Goal: Task Accomplishment & Management: Manage account settings

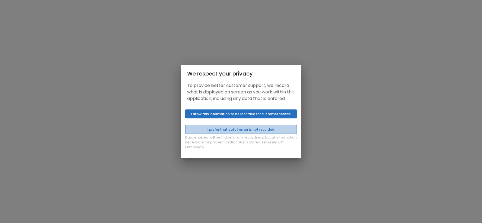
click at [250, 131] on button "I prefer that data I enter is not recorded" at bounding box center [241, 129] width 112 height 9
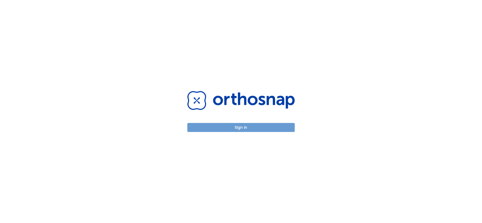
click at [251, 128] on button "Sign in" at bounding box center [240, 127] width 107 height 9
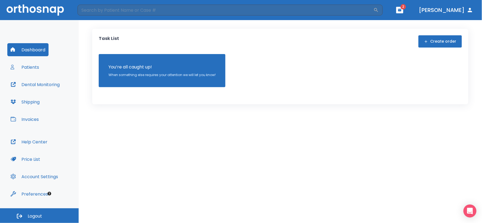
click at [406, 7] on span "2" at bounding box center [402, 6] width 5 height 5
click at [401, 11] on icon "button" at bounding box center [399, 10] width 3 height 2
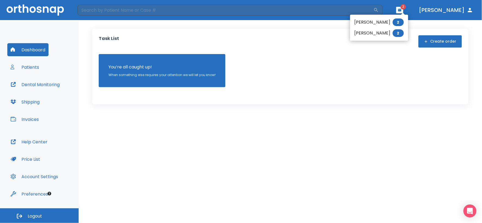
click at [34, 66] on div at bounding box center [241, 111] width 482 height 223
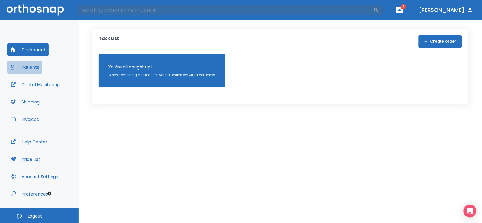
click at [35, 68] on button "Patients" at bounding box center [24, 66] width 35 height 13
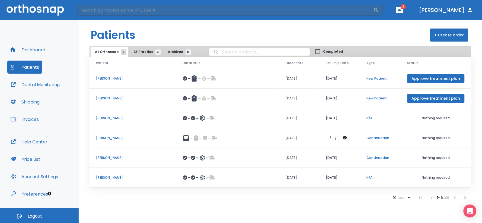
click at [219, 51] on input "search" at bounding box center [259, 52] width 101 height 11
type input "[PERSON_NAME]"
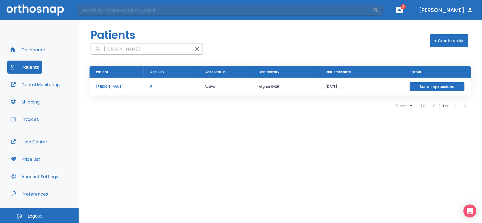
click at [104, 86] on p "[PERSON_NAME]" at bounding box center [116, 86] width 41 height 5
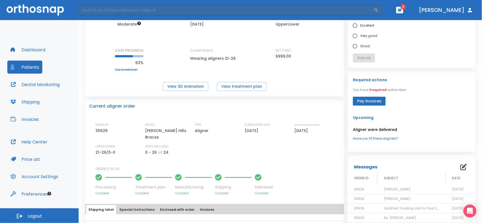
scroll to position [60, 0]
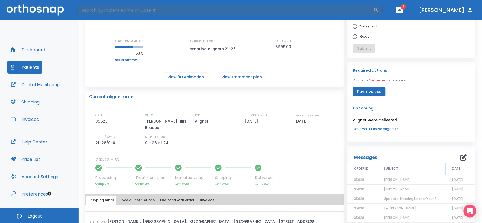
click at [452, 180] on span "[DATE]" at bounding box center [458, 179] width 12 height 5
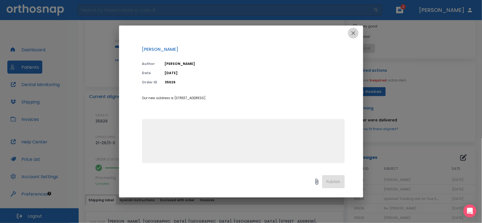
click at [351, 33] on icon "button" at bounding box center [353, 33] width 7 height 7
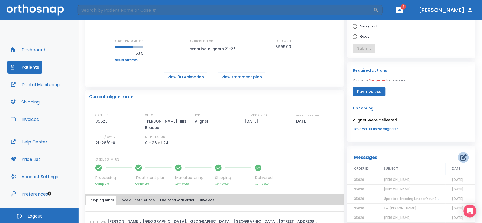
click at [460, 157] on icon "button" at bounding box center [463, 157] width 7 height 7
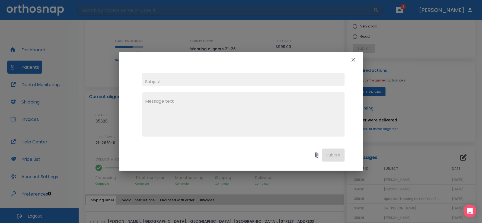
click at [172, 80] on input "text" at bounding box center [243, 79] width 202 height 13
click at [146, 79] on input "[PERSON_NAME]" at bounding box center [243, 79] width 202 height 13
type input "[PERSON_NAME]"
click at [150, 101] on textarea at bounding box center [243, 116] width 196 height 37
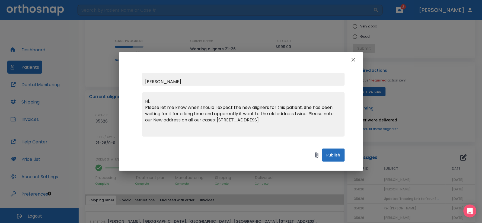
click at [291, 118] on textarea "Hi, Please let me know when should I expect the new aligners for this patient. …" at bounding box center [243, 116] width 196 height 37
click at [325, 120] on textarea "Hi, Please let me know when should I expect the new aligners for this patient. …" at bounding box center [243, 116] width 196 height 37
type textarea "Hi, Please let me know when should I expect the new aligners for this patient. …"
click at [334, 154] on button "Publish" at bounding box center [333, 154] width 22 height 13
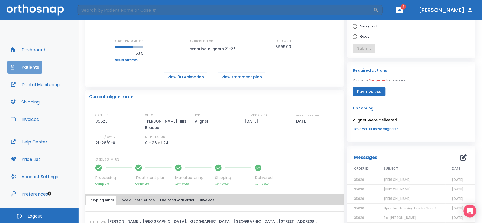
click at [25, 67] on button "Patients" at bounding box center [24, 66] width 35 height 13
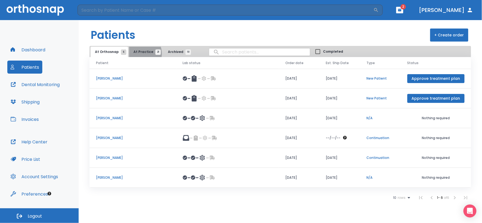
click at [138, 53] on span "At Practice 21" at bounding box center [145, 51] width 25 height 5
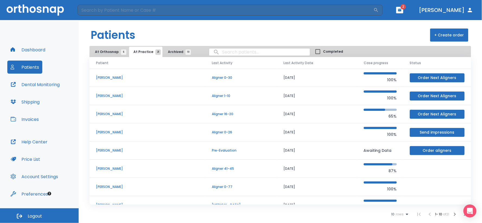
click at [101, 168] on p "[PERSON_NAME]" at bounding box center [147, 168] width 103 height 5
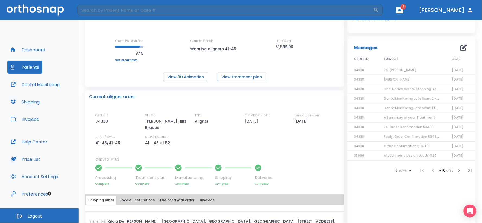
scroll to position [90, 0]
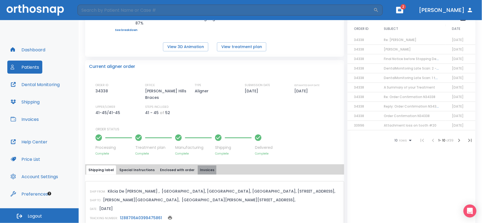
click at [201, 165] on button "Invoices" at bounding box center [207, 169] width 19 height 9
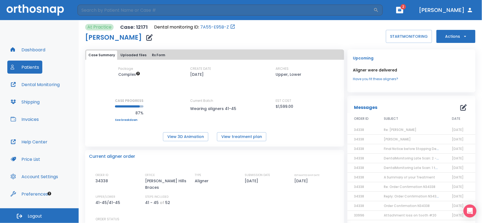
scroll to position [0, 0]
click at [31, 68] on button "Patients" at bounding box center [24, 66] width 35 height 13
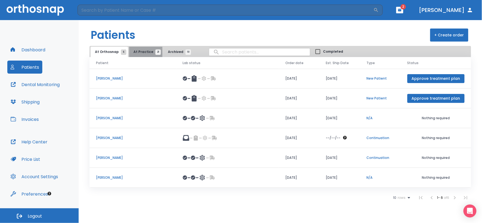
click at [144, 53] on span "At Practice 21" at bounding box center [145, 51] width 25 height 5
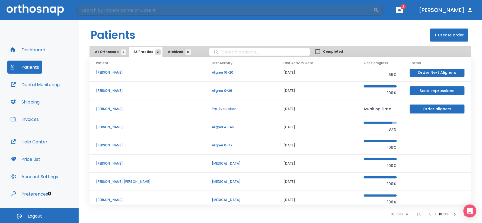
scroll to position [47, 0]
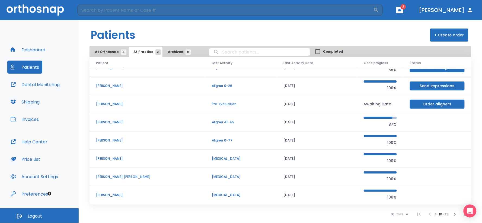
click at [117, 141] on p "[PERSON_NAME]" at bounding box center [147, 140] width 103 height 5
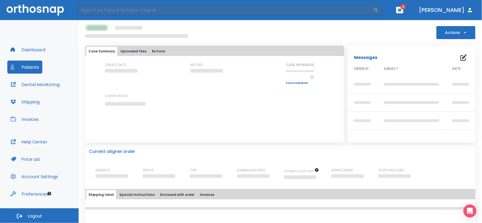
click at [72, 49] on div "Dashboard Patients Dental Monitoring Shipping Invoices Help Center Price List A…" at bounding box center [39, 114] width 79 height 188
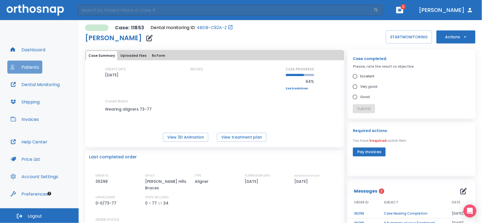
click at [34, 66] on button "Patients" at bounding box center [24, 66] width 35 height 13
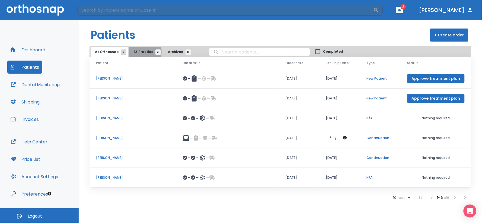
click at [139, 52] on span "At Practice 21" at bounding box center [145, 51] width 25 height 5
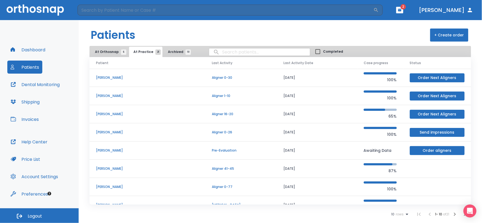
click at [104, 186] on p "[PERSON_NAME]" at bounding box center [147, 186] width 103 height 5
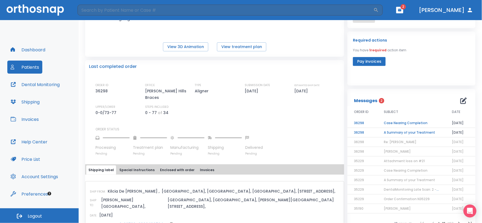
scroll to position [120, 0]
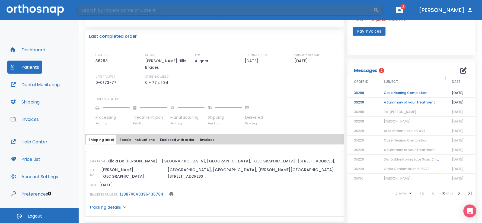
click at [198, 135] on button "Invoices" at bounding box center [207, 139] width 19 height 9
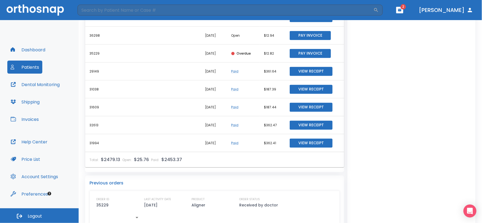
scroll to position [421, 0]
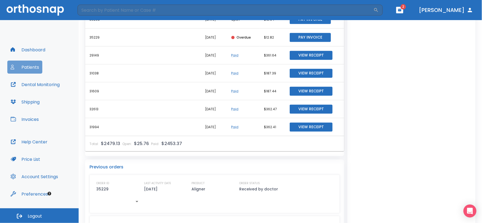
click at [28, 69] on button "Patients" at bounding box center [24, 66] width 35 height 13
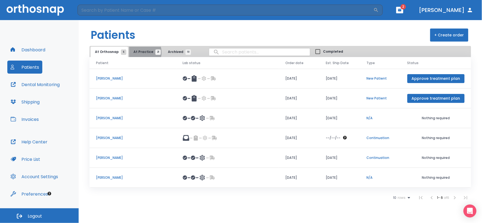
click at [138, 52] on span "At Practice 21" at bounding box center [145, 51] width 25 height 5
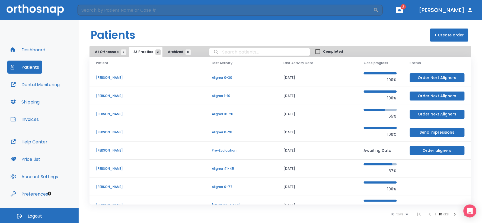
click at [117, 113] on p "[PERSON_NAME]" at bounding box center [147, 113] width 103 height 5
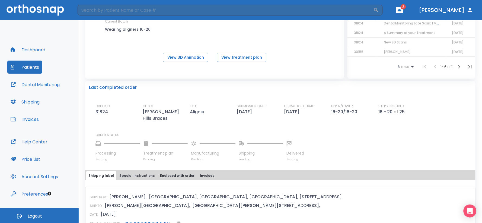
scroll to position [90, 0]
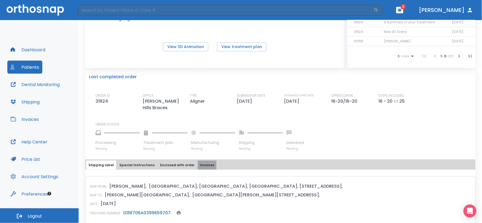
click at [203, 161] on button "Invoices" at bounding box center [207, 164] width 19 height 9
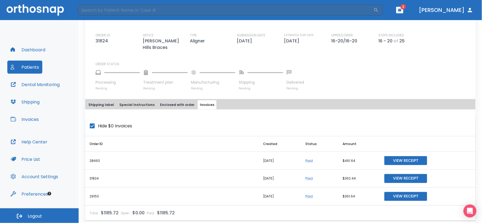
scroll to position [180, 0]
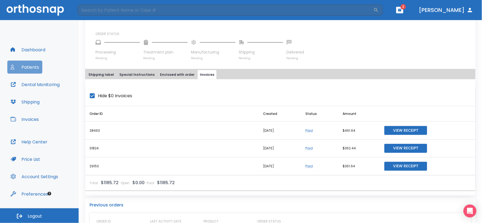
click at [24, 64] on button "Patients" at bounding box center [24, 66] width 35 height 13
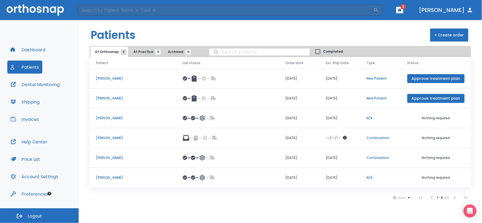
click at [141, 51] on span "At Practice 21" at bounding box center [145, 51] width 25 height 5
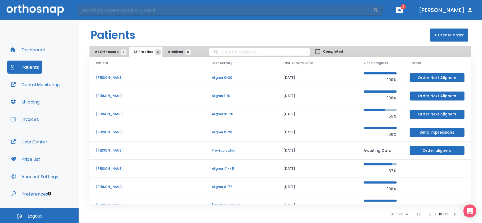
click at [217, 51] on input "search" at bounding box center [259, 52] width 101 height 11
type input "somervile"
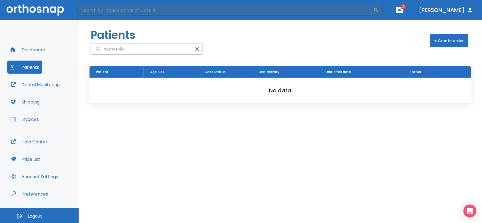
click at [125, 49] on input "somervile" at bounding box center [141, 49] width 101 height 11
type input "s"
type input "brittany"
click at [121, 88] on p "Brittany Somerville" at bounding box center [116, 86] width 41 height 5
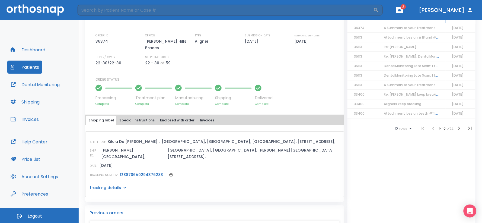
scroll to position [150, 0]
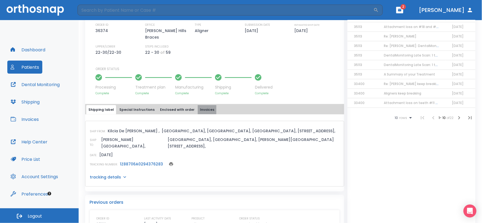
click at [198, 105] on button "Invoices" at bounding box center [207, 109] width 19 height 9
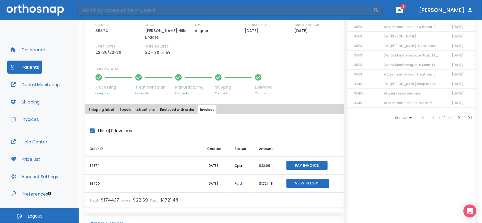
scroll to position [180, 0]
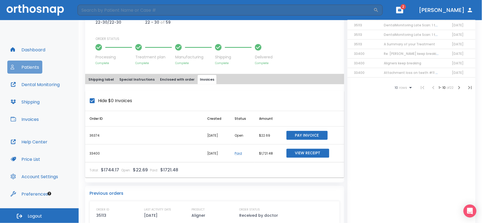
click at [39, 66] on button "Patients" at bounding box center [24, 66] width 35 height 13
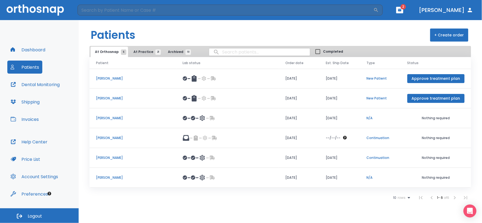
click at [231, 54] on input "search" at bounding box center [259, 52] width 101 height 11
type input "andrew"
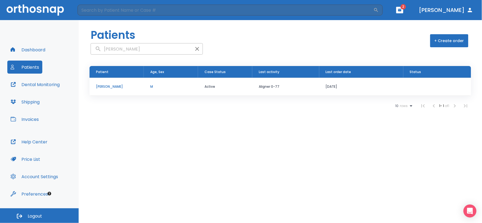
click at [115, 86] on p "[PERSON_NAME]" at bounding box center [116, 86] width 41 height 5
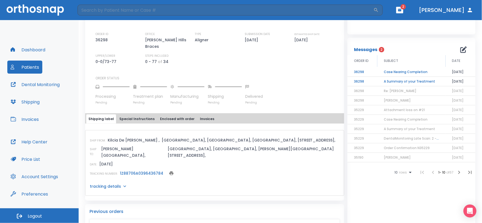
scroll to position [150, 0]
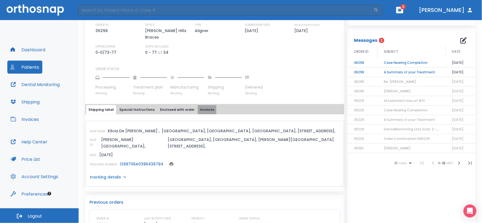
click at [198, 105] on button "Invoices" at bounding box center [207, 109] width 19 height 9
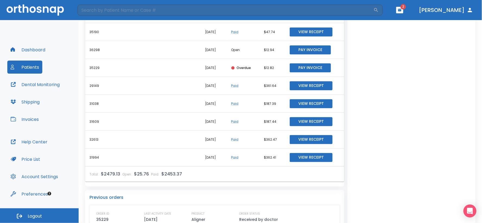
scroll to position [391, 0]
click at [31, 69] on button "Patients" at bounding box center [24, 66] width 35 height 13
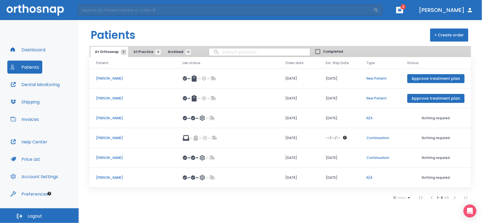
click at [227, 52] on input "search" at bounding box center [259, 52] width 101 height 11
type input "najafi"
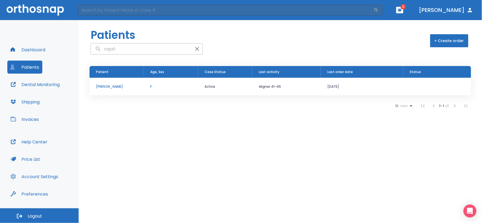
click at [109, 87] on p "[PERSON_NAME]" at bounding box center [116, 86] width 41 height 5
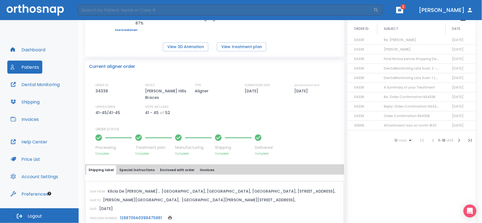
scroll to position [120, 0]
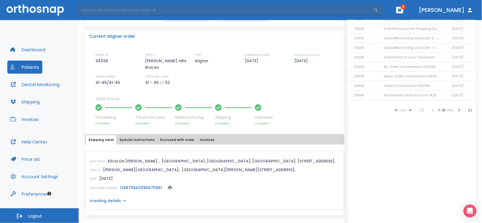
click at [202, 135] on button "Invoices" at bounding box center [207, 139] width 19 height 9
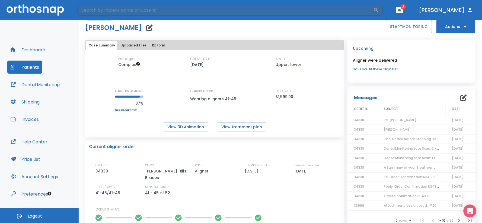
scroll to position [0, 0]
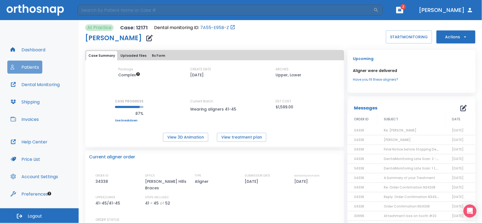
click at [32, 67] on button "Patients" at bounding box center [24, 66] width 35 height 13
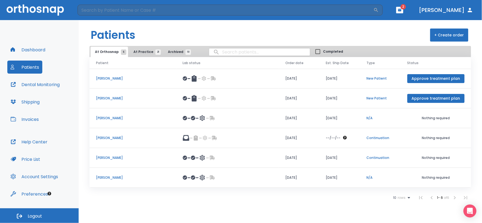
click at [219, 51] on input "search" at bounding box center [259, 52] width 101 height 11
type input "[PERSON_NAME]"
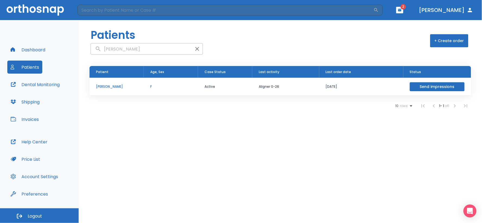
click at [111, 86] on p "[PERSON_NAME]" at bounding box center [116, 86] width 41 height 5
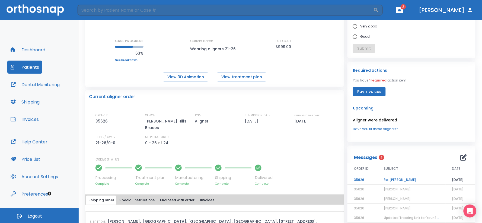
scroll to position [90, 0]
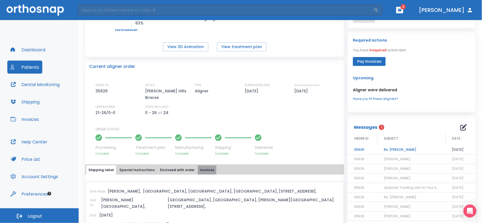
click at [203, 165] on button "Invoices" at bounding box center [207, 169] width 19 height 9
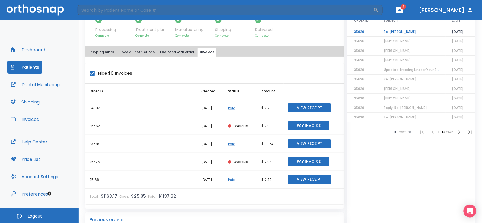
scroll to position [241, 0]
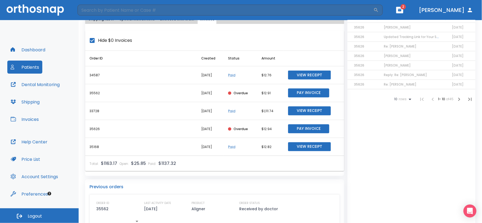
click at [36, 67] on button "Patients" at bounding box center [24, 66] width 35 height 13
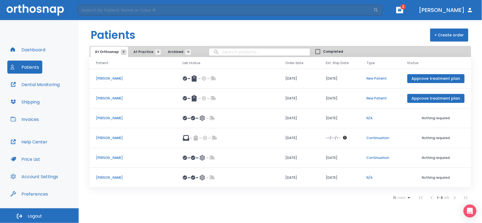
click at [218, 50] on input "search" at bounding box center [259, 52] width 101 height 11
type input "edgar"
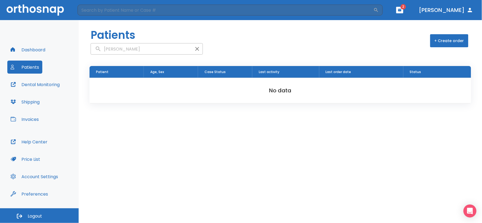
click at [118, 45] on input "edgar" at bounding box center [141, 49] width 101 height 11
type input "e"
type input "carlos"
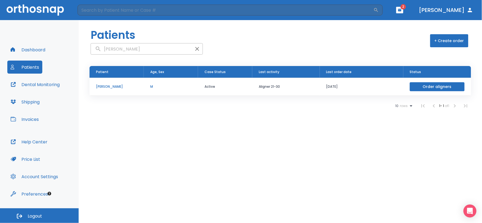
click at [112, 85] on p "[PERSON_NAME]" at bounding box center [116, 86] width 41 height 5
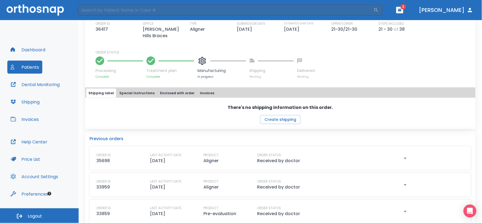
scroll to position [169, 0]
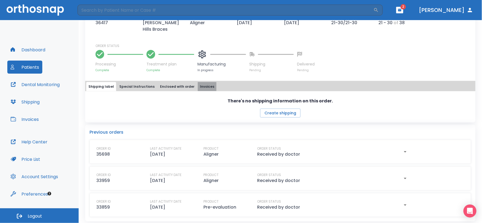
click at [204, 83] on button "Invoices" at bounding box center [207, 86] width 19 height 9
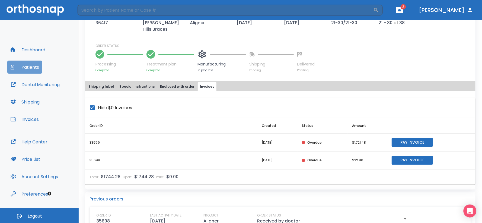
click at [34, 69] on button "Patients" at bounding box center [24, 66] width 35 height 13
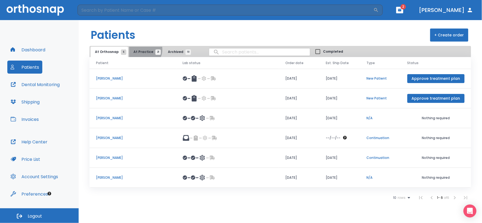
click at [141, 49] on span "At Practice 21" at bounding box center [145, 51] width 25 height 5
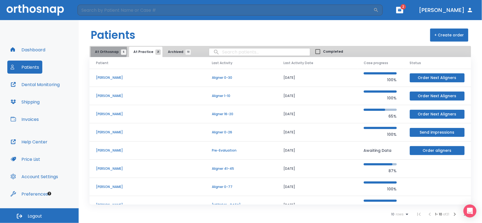
click at [103, 51] on span "At Orthosnap 6" at bounding box center [109, 51] width 29 height 5
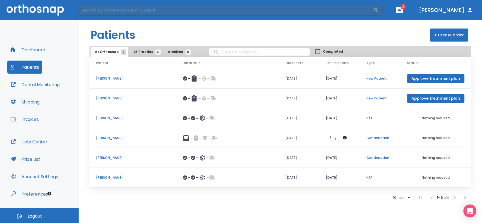
click at [114, 117] on p "[PERSON_NAME]" at bounding box center [133, 117] width 74 height 5
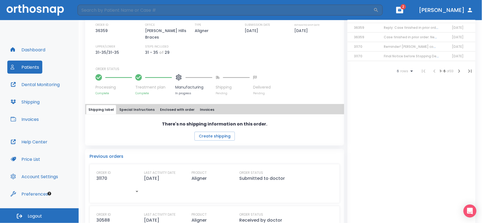
scroll to position [180, 0]
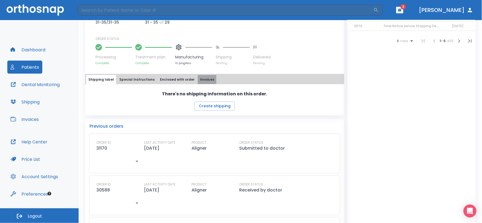
click at [199, 75] on button "Invoices" at bounding box center [207, 79] width 19 height 9
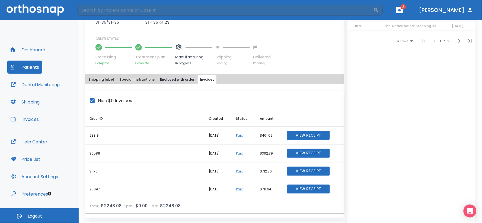
scroll to position [211, 0]
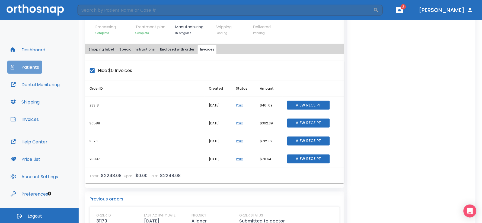
click at [20, 67] on button "Patients" at bounding box center [24, 66] width 35 height 13
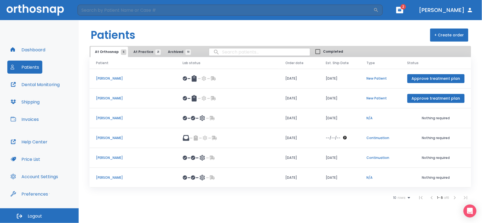
click at [112, 137] on p "[PERSON_NAME]" at bounding box center [133, 137] width 74 height 5
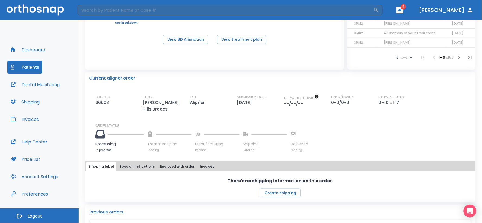
scroll to position [90, 0]
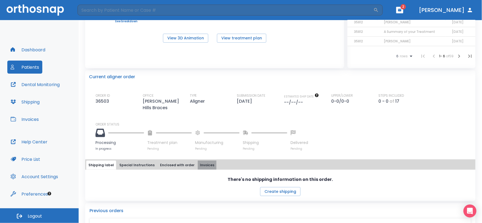
click at [201, 160] on button "Invoices" at bounding box center [207, 164] width 19 height 9
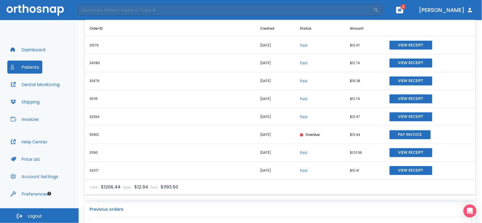
scroll to position [271, 0]
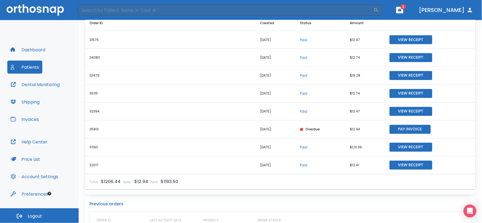
click at [25, 66] on button "Patients" at bounding box center [24, 66] width 35 height 13
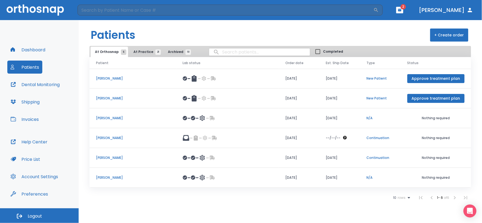
click at [107, 177] on p "[PERSON_NAME]" at bounding box center [133, 177] width 74 height 5
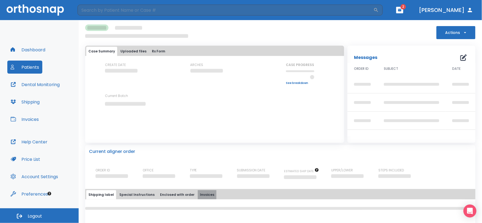
click at [198, 195] on button "Invoices" at bounding box center [207, 194] width 19 height 9
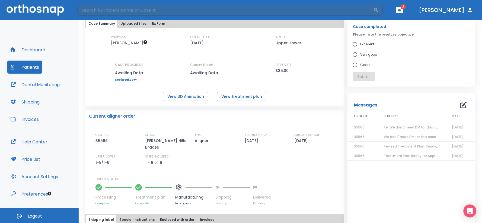
scroll to position [62, 0]
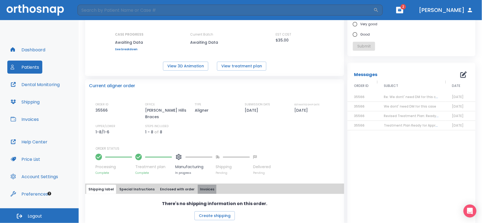
click at [201, 184] on button "Invoices" at bounding box center [207, 188] width 19 height 9
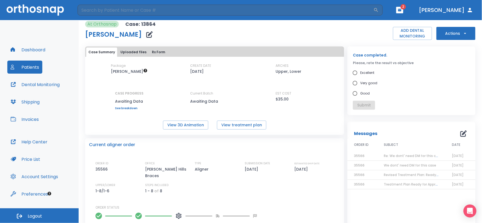
scroll to position [0, 0]
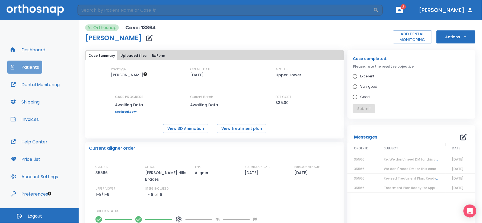
click at [25, 68] on button "Patients" at bounding box center [24, 66] width 35 height 13
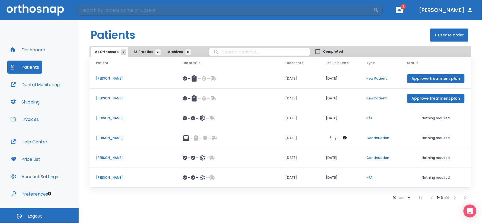
click at [117, 99] on p "[PERSON_NAME]" at bounding box center [133, 98] width 74 height 5
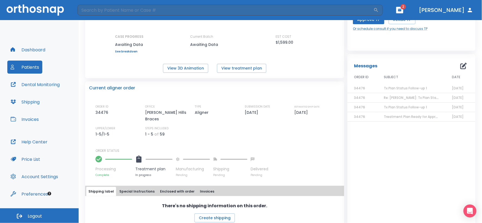
scroll to position [62, 0]
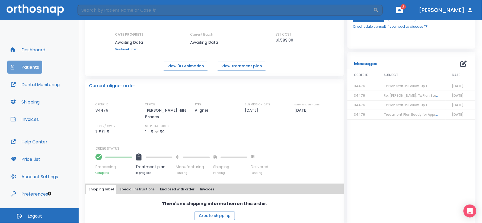
click at [28, 66] on button "Patients" at bounding box center [24, 66] width 35 height 13
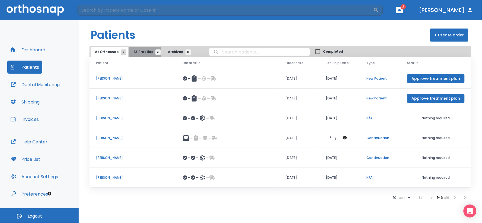
click at [134, 51] on span "At Practice 21" at bounding box center [145, 51] width 25 height 5
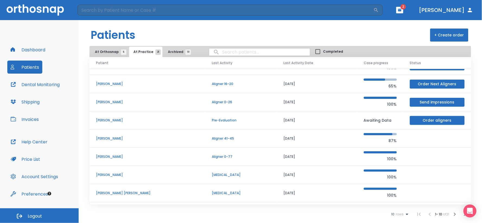
scroll to position [47, 0]
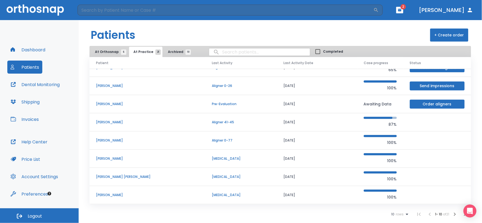
click at [323, 51] on span "Completed" at bounding box center [333, 51] width 20 height 5
click at [312, 51] on input "Completed" at bounding box center [317, 51] width 11 height 11
checkbox input "true"
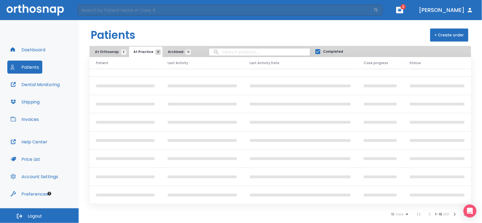
scroll to position [0, 0]
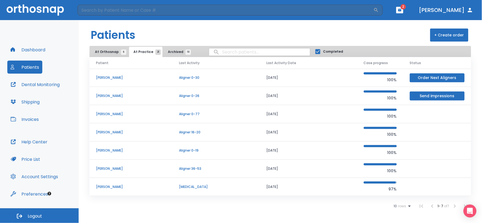
click at [106, 149] on p "Lisa Lee" at bounding box center [131, 150] width 70 height 5
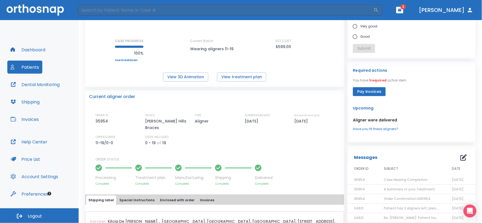
scroll to position [90, 0]
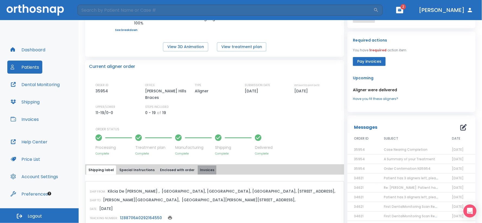
click at [198, 165] on button "Invoices" at bounding box center [207, 169] width 19 height 9
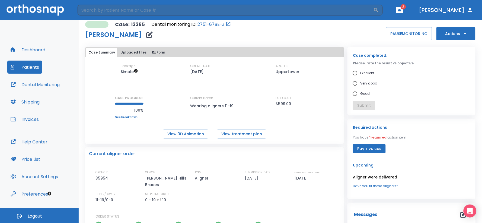
scroll to position [0, 0]
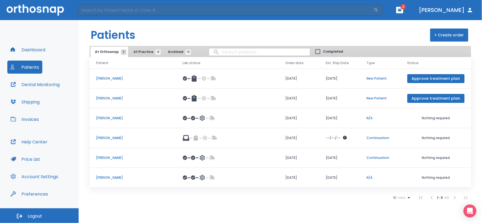
click at [312, 52] on input "Completed" at bounding box center [317, 51] width 11 height 11
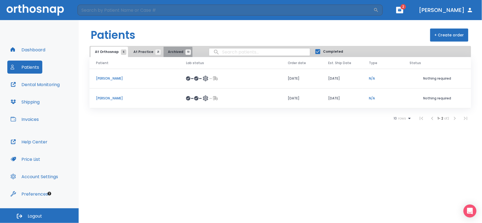
click at [168, 52] on span "Archived 10" at bounding box center [178, 51] width 20 height 5
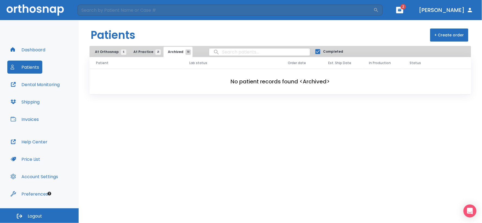
click at [148, 51] on span "At Practice 21" at bounding box center [145, 51] width 25 height 5
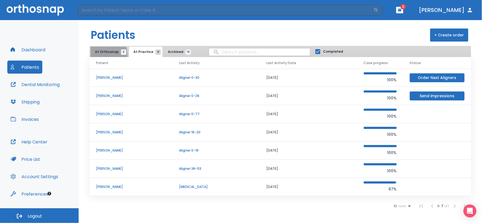
click at [96, 55] on button "At Orthosnap 6" at bounding box center [109, 52] width 37 height 10
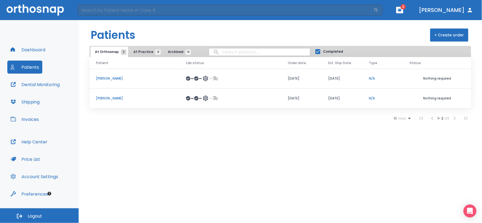
click at [323, 53] on span "Completed" at bounding box center [333, 51] width 20 height 5
click at [312, 53] on input "Completed" at bounding box center [317, 51] width 11 height 11
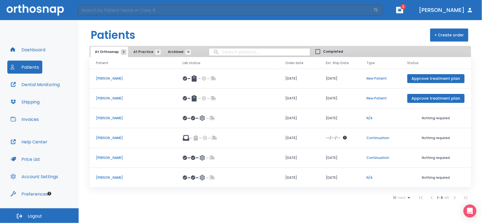
click at [323, 53] on span "Completed" at bounding box center [333, 51] width 20 height 5
click at [312, 53] on input "Completed" at bounding box center [317, 51] width 11 height 11
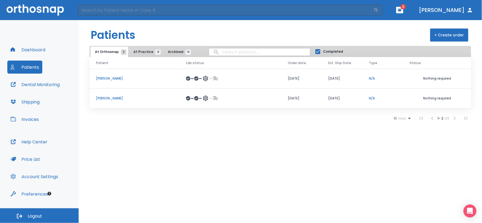
click at [323, 53] on span "Completed" at bounding box center [333, 51] width 20 height 5
click at [312, 53] on input "Completed" at bounding box center [317, 51] width 11 height 11
checkbox input "false"
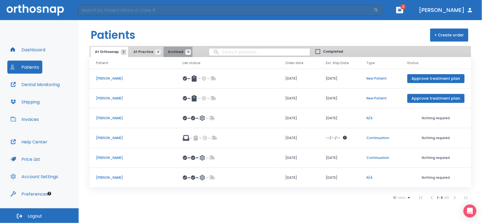
click at [170, 53] on span "Archived 10" at bounding box center [178, 51] width 20 height 5
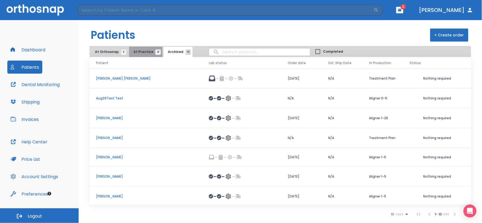
click at [146, 51] on span "At Practice 21" at bounding box center [145, 51] width 25 height 5
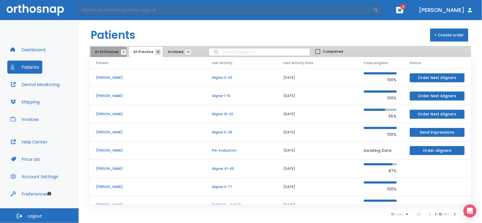
click at [102, 52] on span "At Orthosnap 6" at bounding box center [109, 51] width 29 height 5
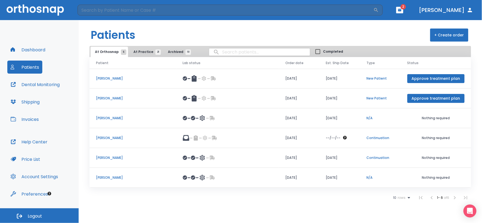
click at [112, 179] on p "[PERSON_NAME]" at bounding box center [133, 177] width 74 height 5
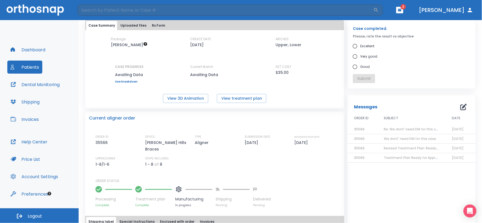
scroll to position [60, 0]
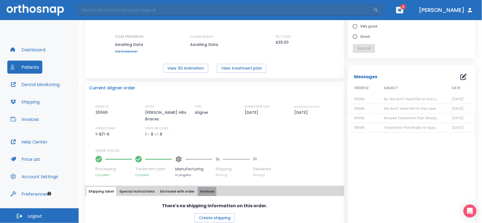
click at [199, 186] on button "Invoices" at bounding box center [207, 190] width 19 height 9
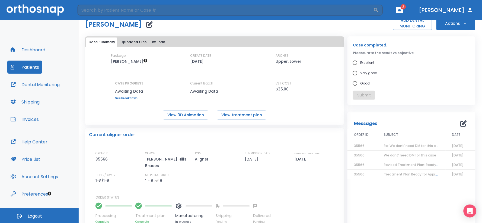
scroll to position [3, 0]
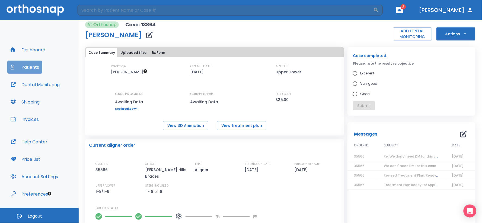
click at [34, 68] on button "Patients" at bounding box center [24, 66] width 35 height 13
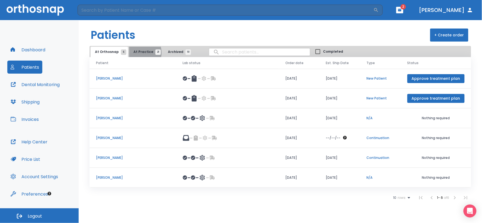
click at [138, 53] on span "At Practice 21" at bounding box center [145, 51] width 25 height 5
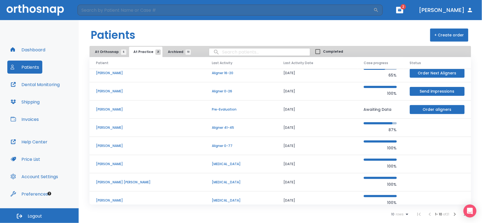
scroll to position [47, 0]
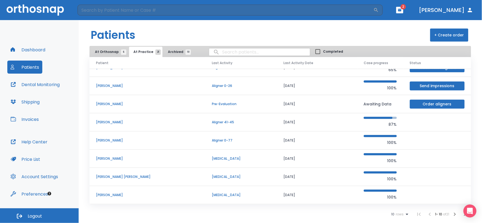
click at [115, 175] on p "[PERSON_NAME] [PERSON_NAME]" at bounding box center [147, 176] width 103 height 5
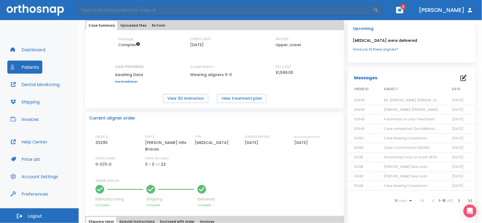
scroll to position [60, 0]
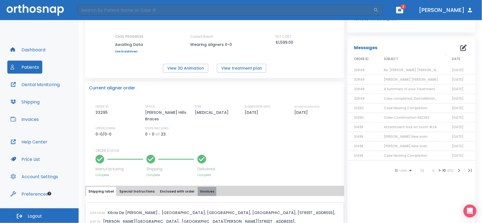
click at [198, 186] on button "Invoices" at bounding box center [207, 190] width 19 height 9
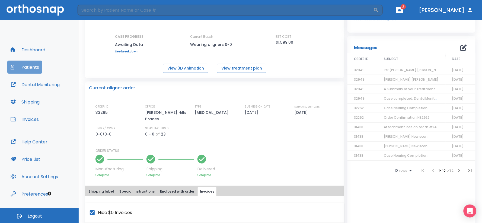
click at [29, 66] on button "Patients" at bounding box center [24, 66] width 35 height 13
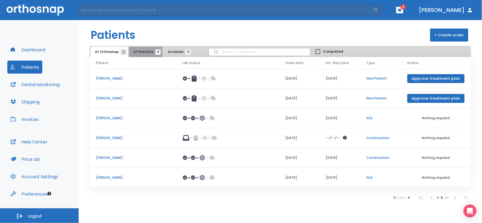
click at [145, 53] on span "At Practice 21" at bounding box center [145, 51] width 25 height 5
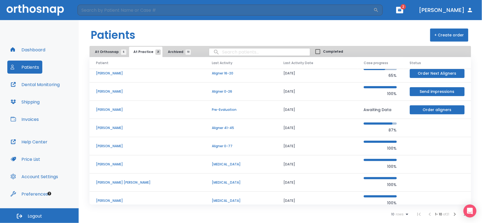
scroll to position [47, 0]
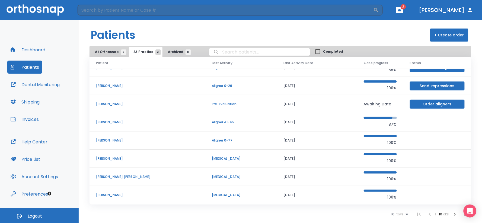
click at [113, 194] on p "[PERSON_NAME]" at bounding box center [147, 194] width 103 height 5
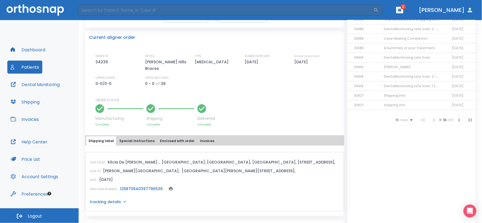
scroll to position [120, 0]
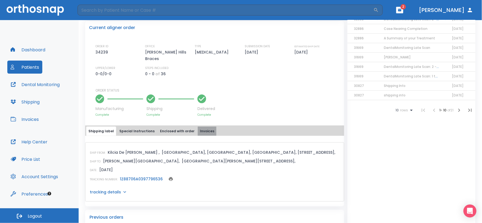
click at [202, 126] on button "Invoices" at bounding box center [207, 130] width 19 height 9
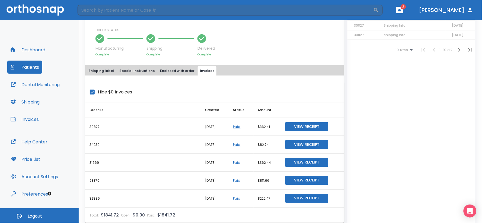
scroll to position [211, 0]
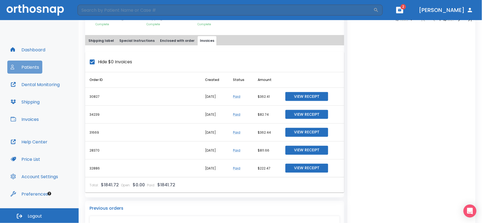
click at [36, 66] on button "Patients" at bounding box center [24, 66] width 35 height 13
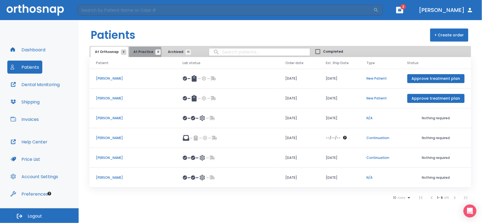
click at [136, 52] on span "At Practice 21" at bounding box center [145, 51] width 25 height 5
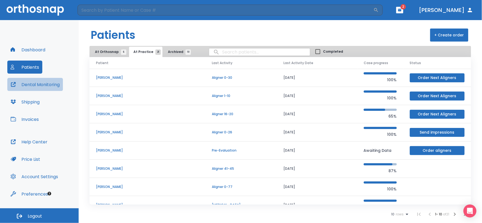
click at [55, 83] on button "Dental Monitoring" at bounding box center [35, 84] width 56 height 13
click at [218, 52] on input "search" at bounding box center [259, 52] width 101 height 11
type input "kohen"
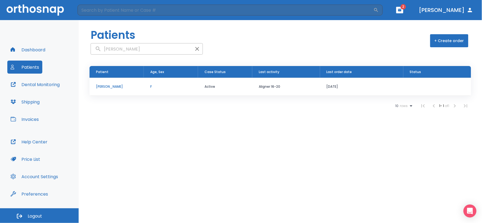
click at [111, 87] on p "Natalie Kohen" at bounding box center [116, 86] width 41 height 5
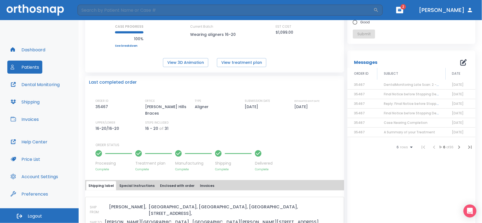
scroll to position [90, 0]
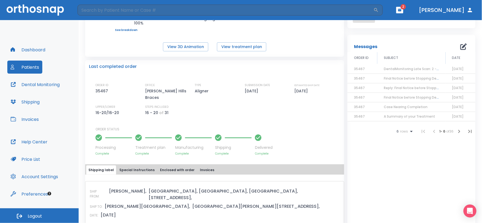
click at [198, 165] on button "Invoices" at bounding box center [207, 169] width 19 height 9
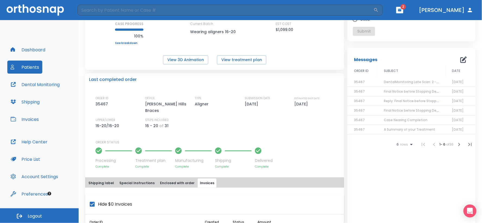
scroll to position [0, 0]
